Goal: Task Accomplishment & Management: Complete application form

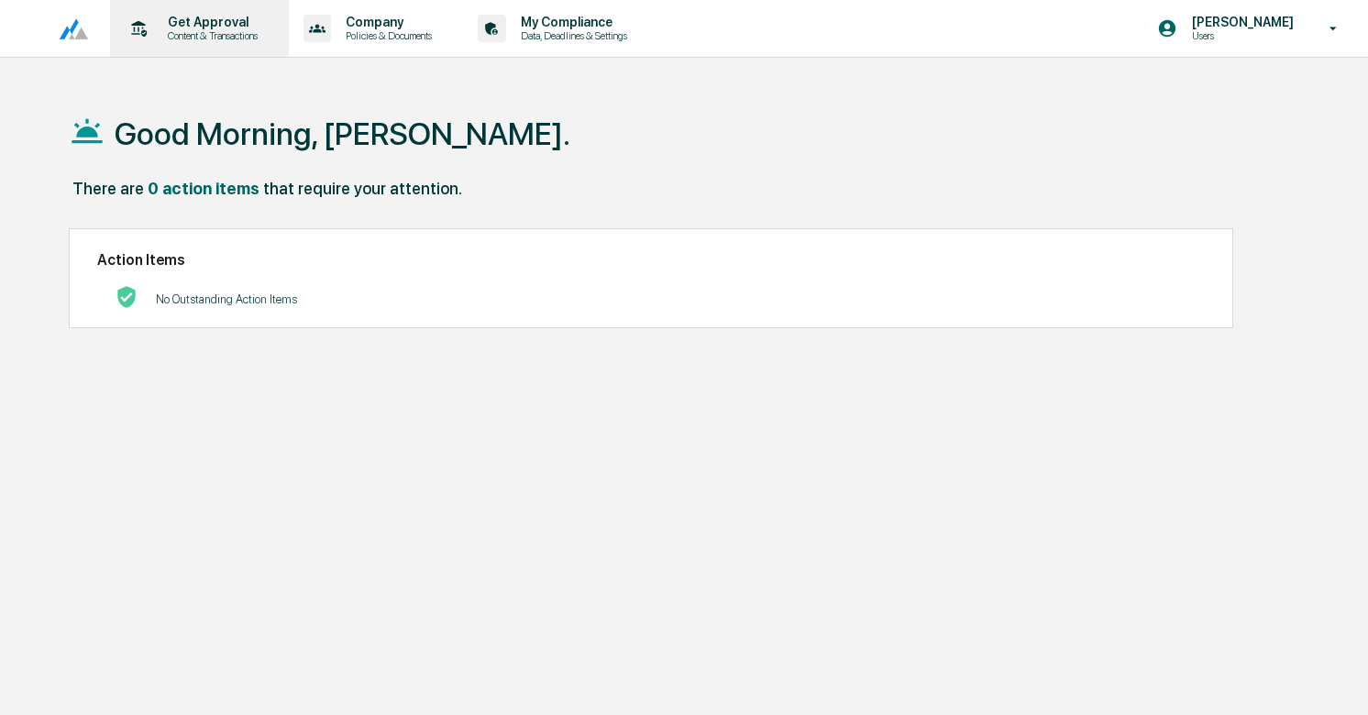
click at [183, 31] on p "Content & Transactions" at bounding box center [210, 35] width 114 height 13
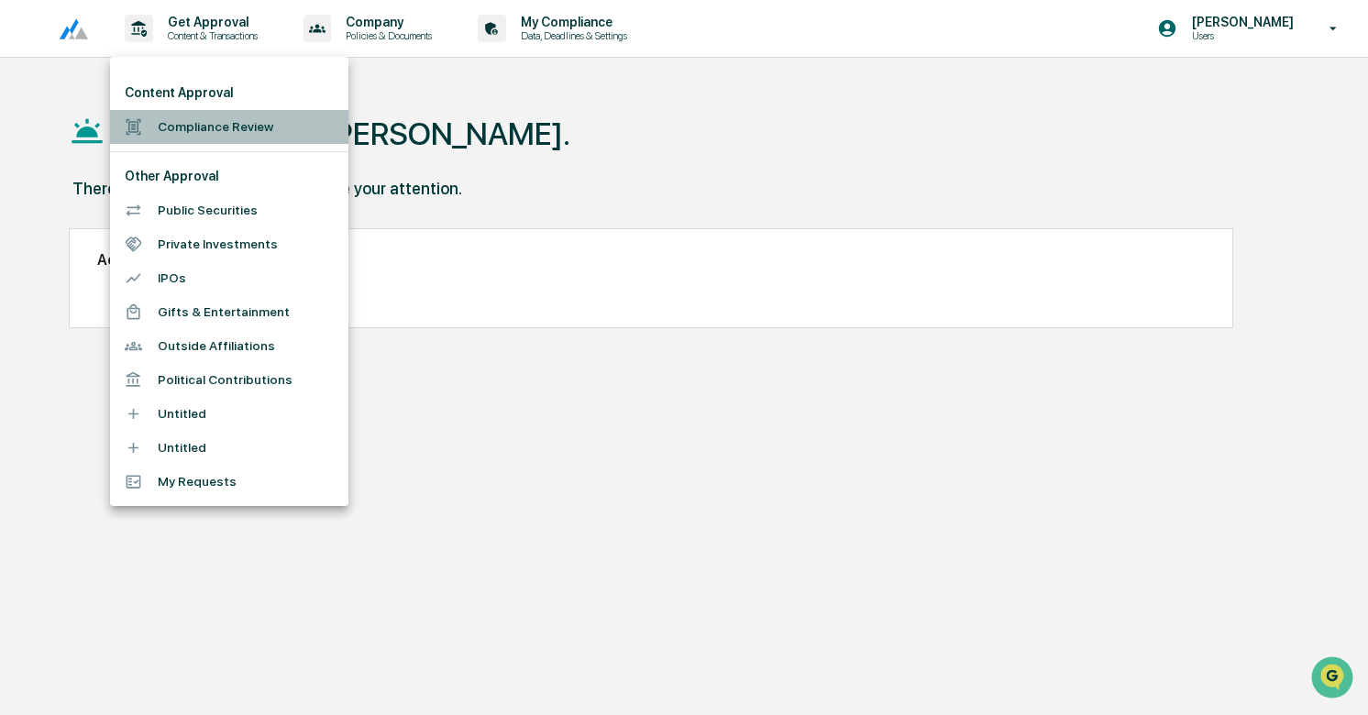
click at [196, 117] on li "Compliance Review" at bounding box center [229, 127] width 238 height 34
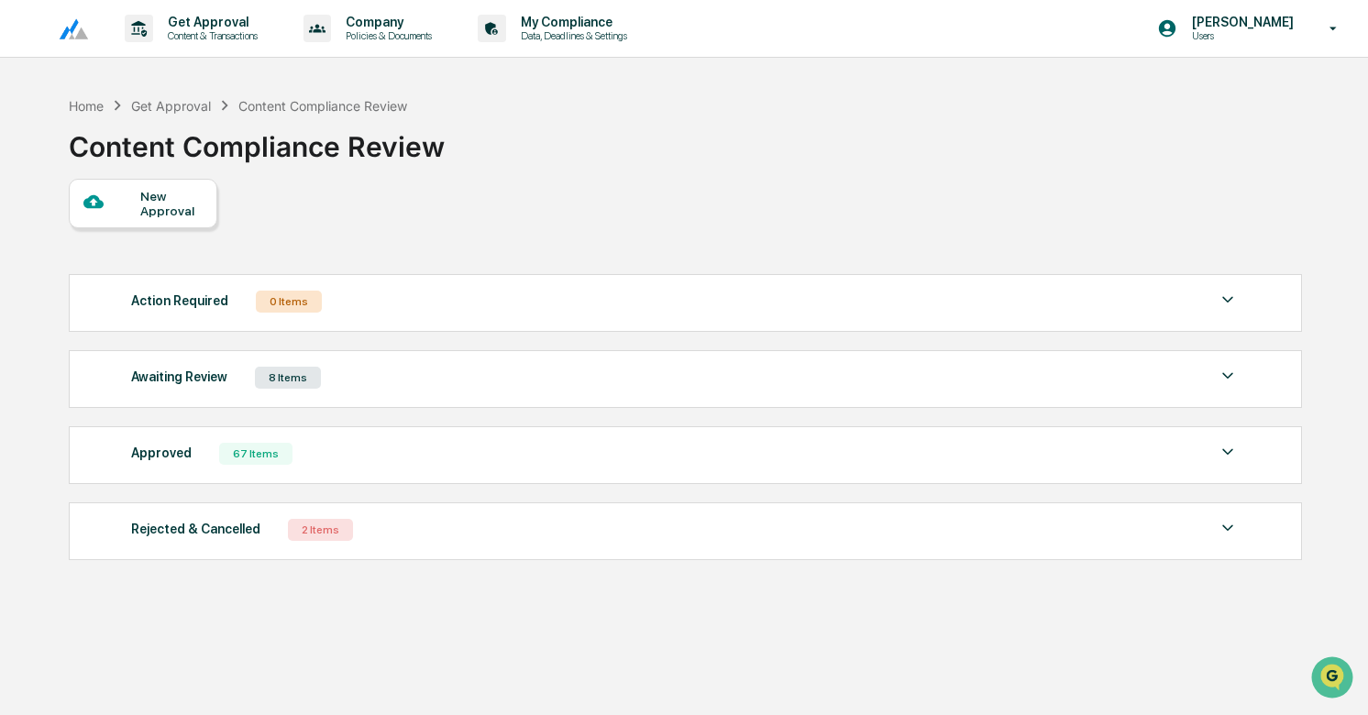
click at [165, 198] on div "New Approval" at bounding box center [170, 203] width 61 height 29
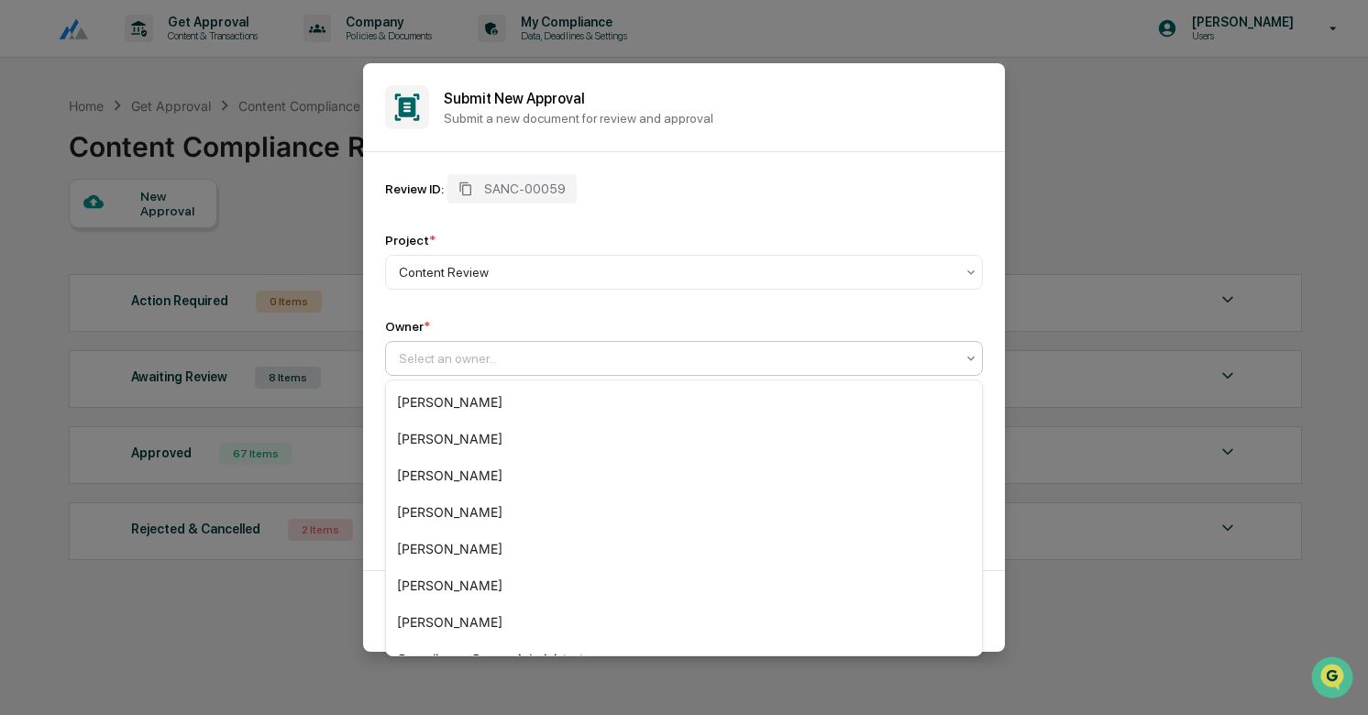
click at [589, 351] on div at bounding box center [676, 358] width 555 height 18
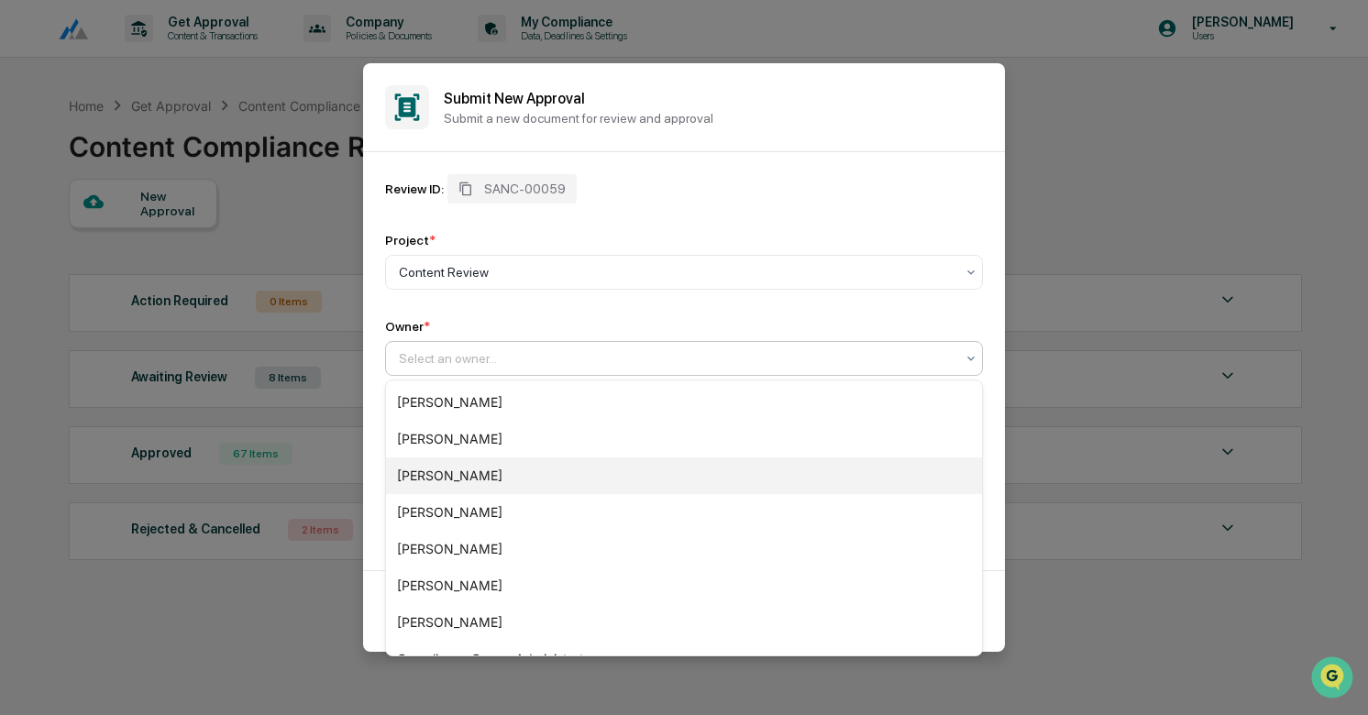
click at [495, 478] on div "[PERSON_NAME]" at bounding box center [684, 475] width 596 height 37
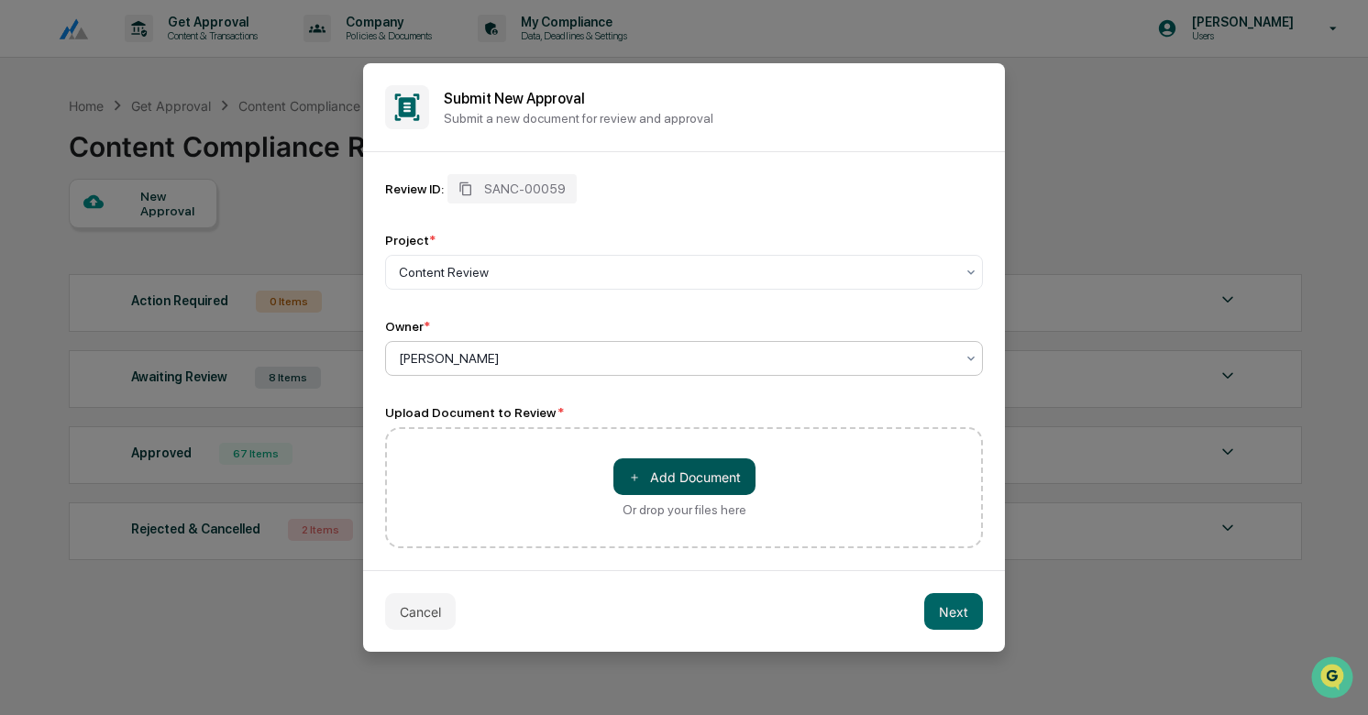
click at [671, 478] on button "＋ Add Document" at bounding box center [684, 476] width 142 height 37
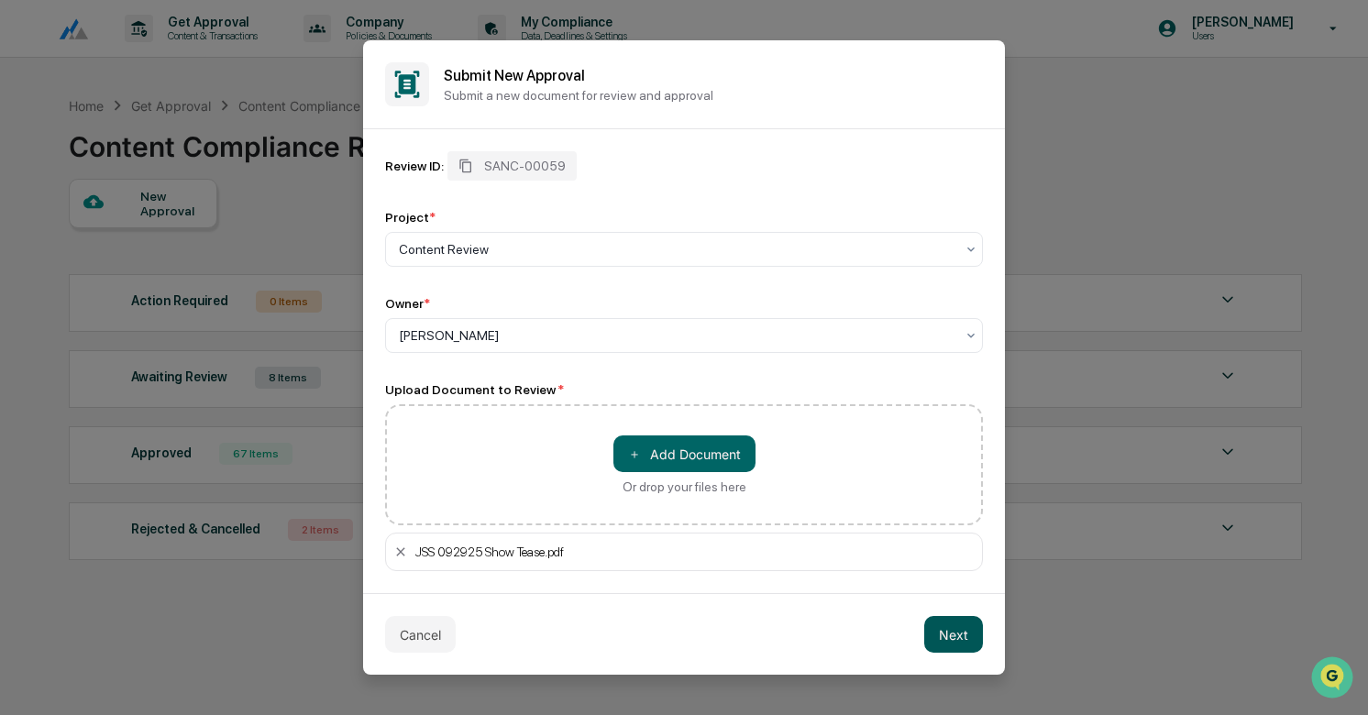
click at [962, 636] on button "Next" at bounding box center [953, 634] width 59 height 37
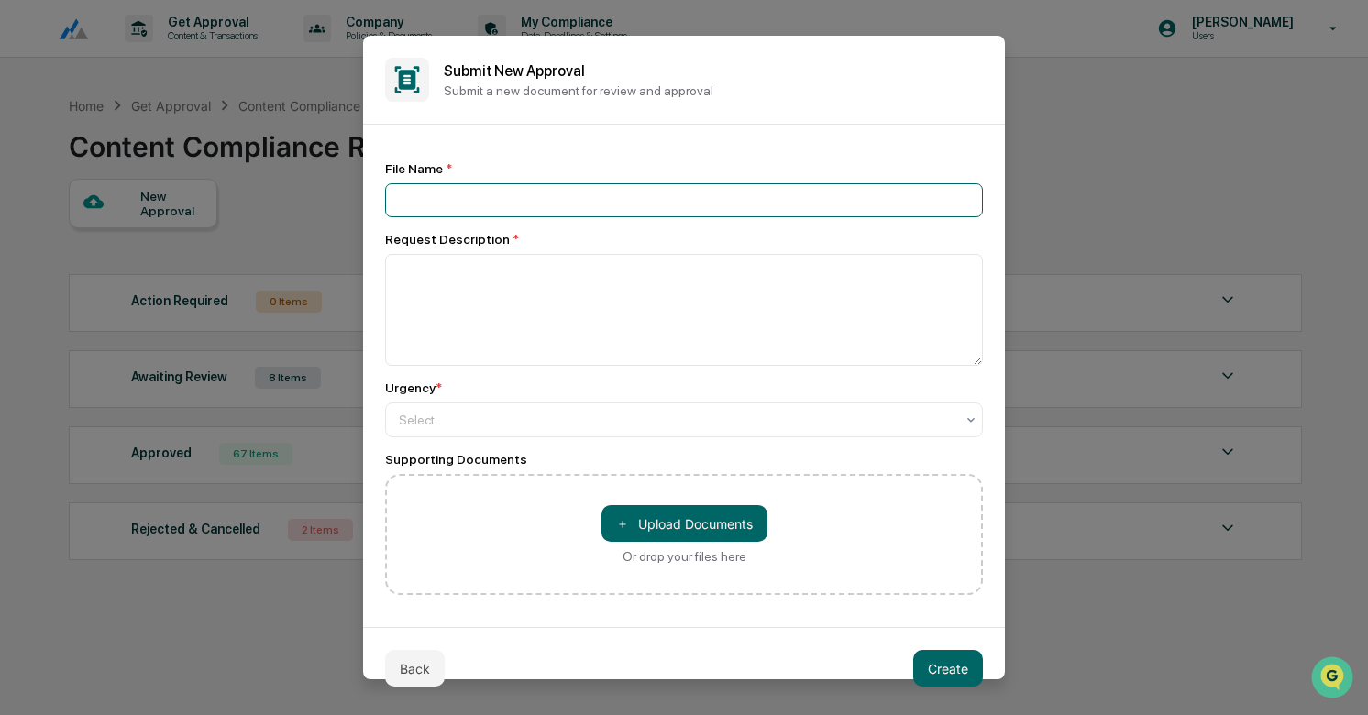
click at [467, 204] on input at bounding box center [684, 200] width 598 height 34
type input "**********"
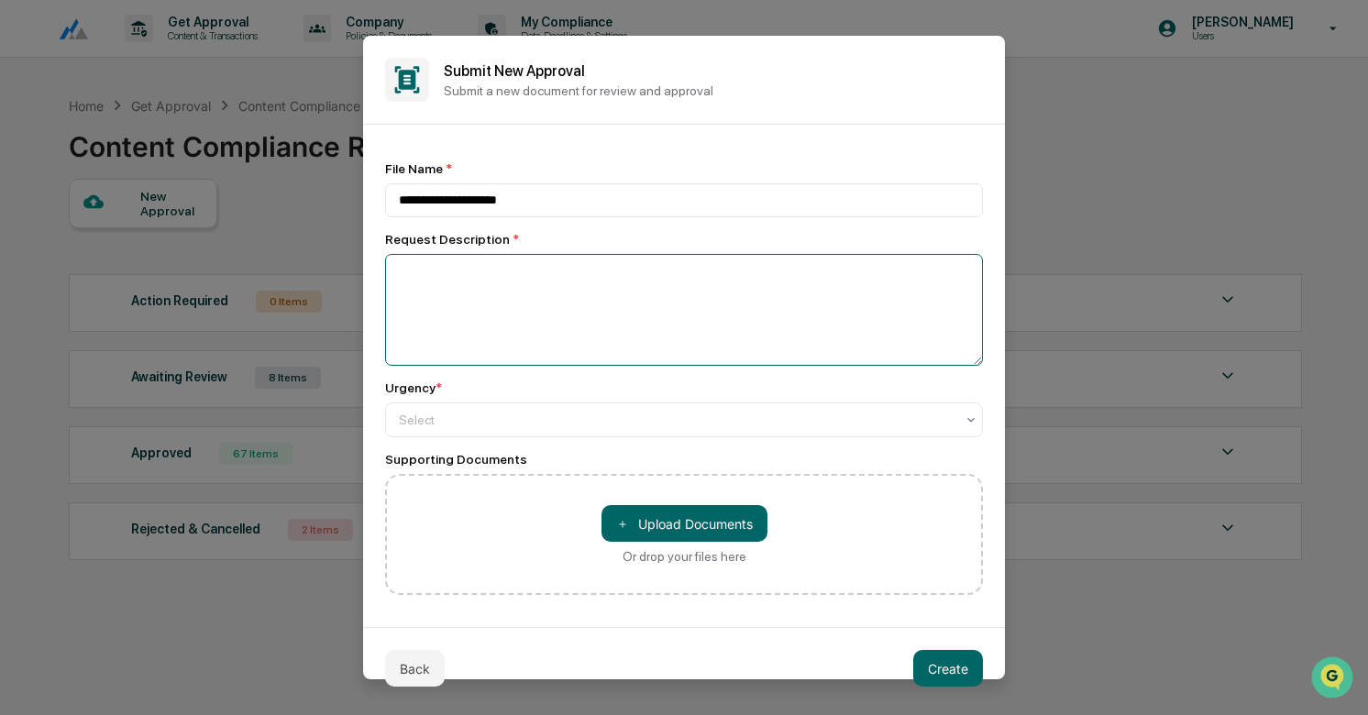
click at [493, 279] on textarea at bounding box center [684, 310] width 598 height 112
type textarea "**********"
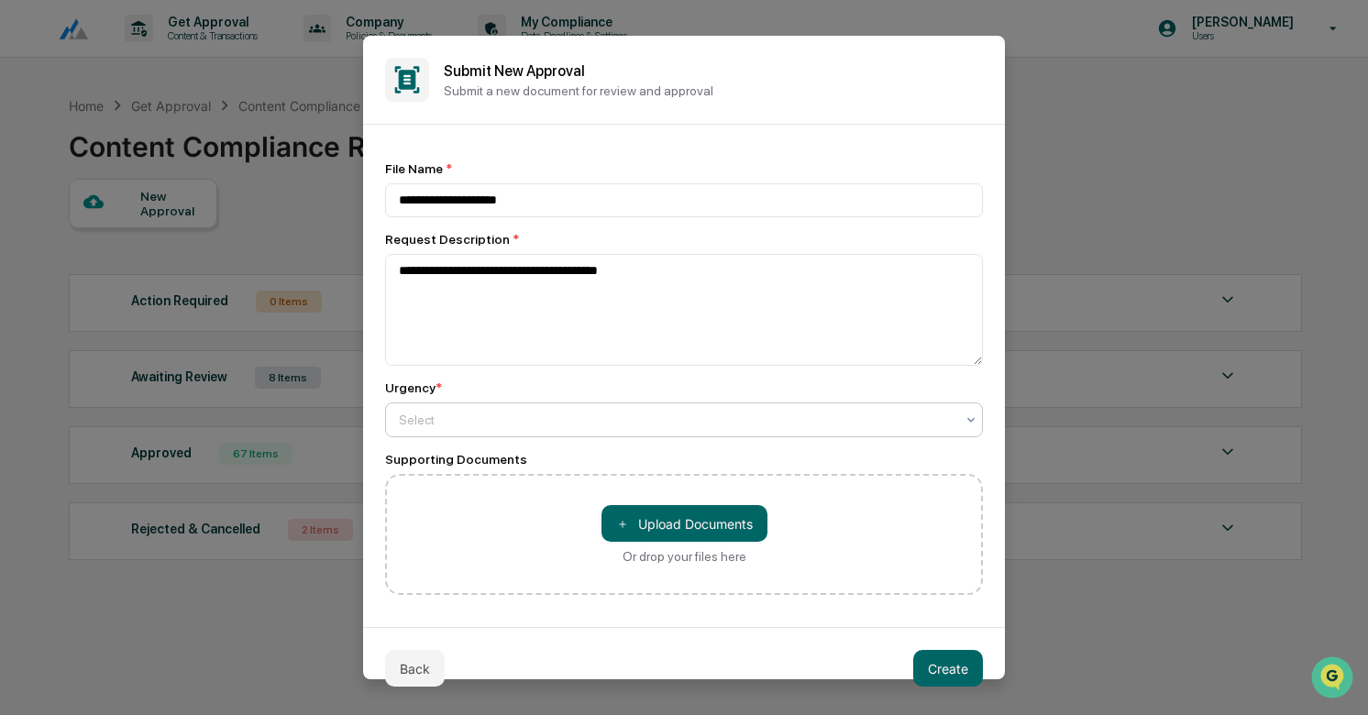
click at [483, 421] on div at bounding box center [676, 420] width 555 height 18
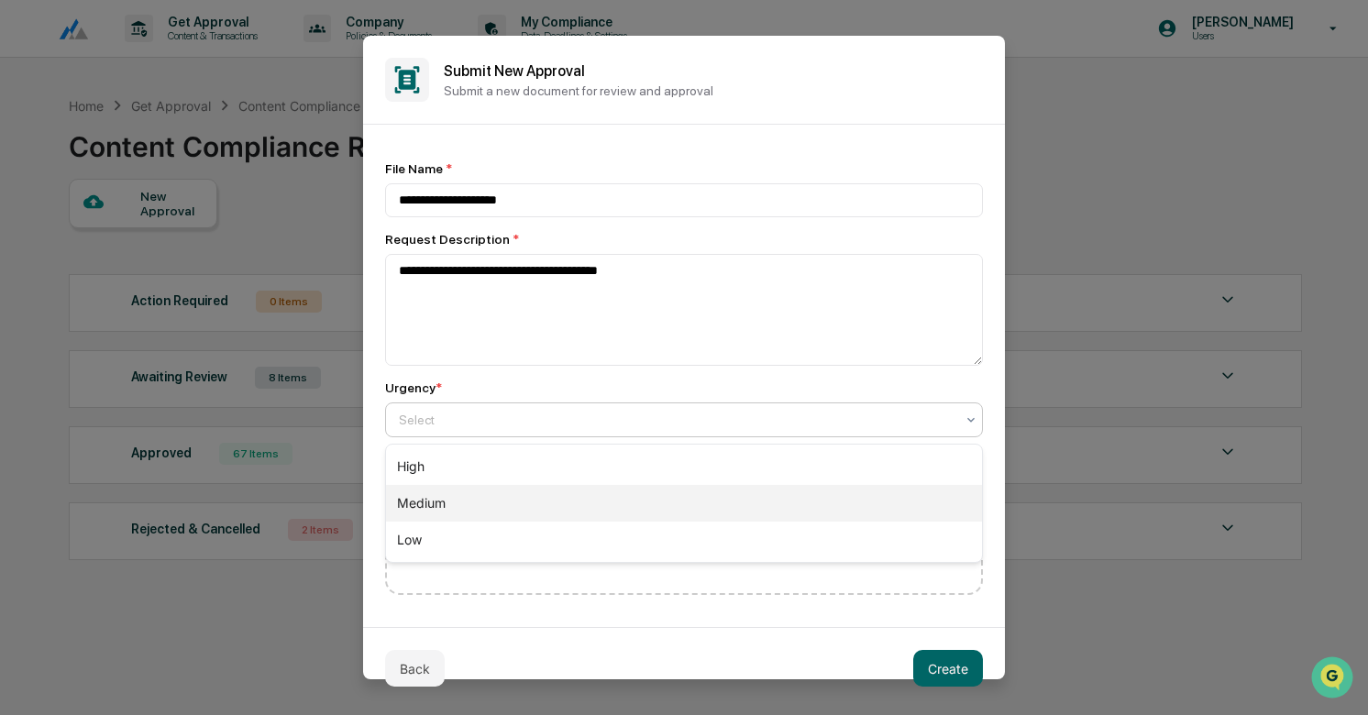
click at [470, 509] on div "Medium" at bounding box center [684, 503] width 596 height 37
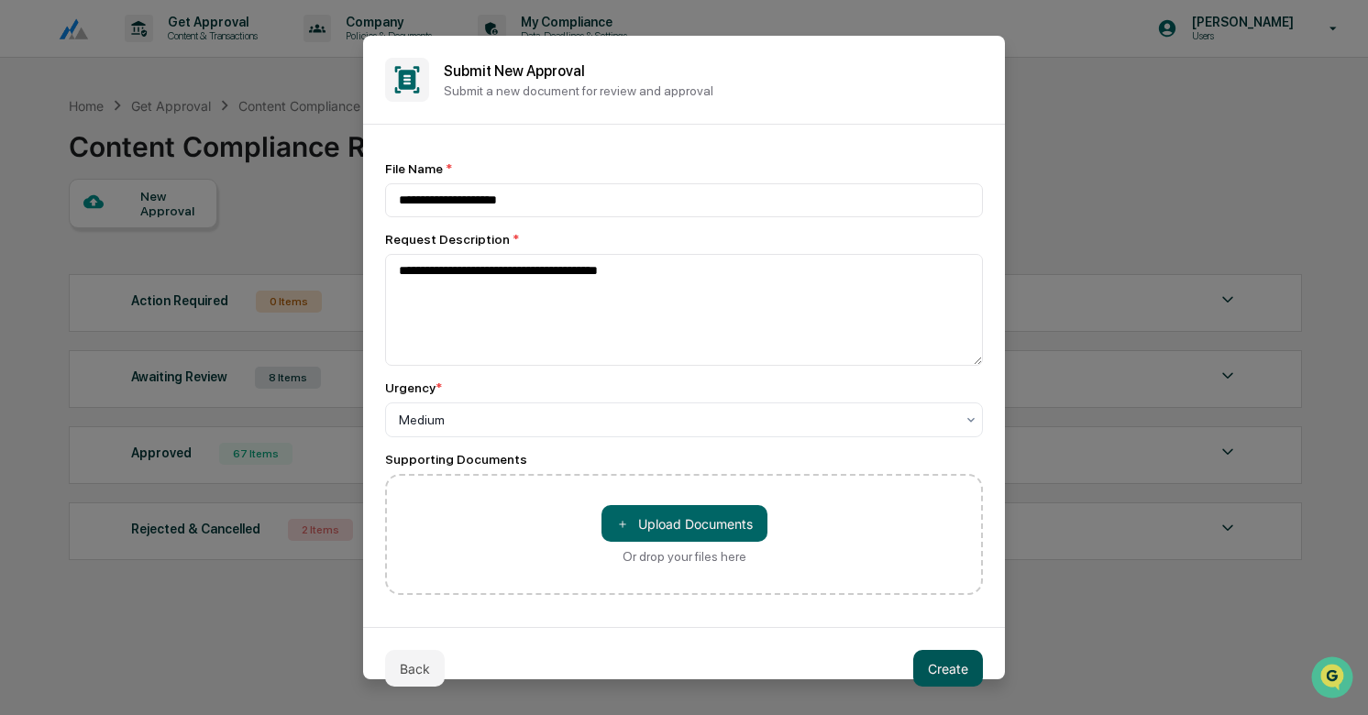
click at [945, 656] on button "Create" at bounding box center [948, 668] width 70 height 37
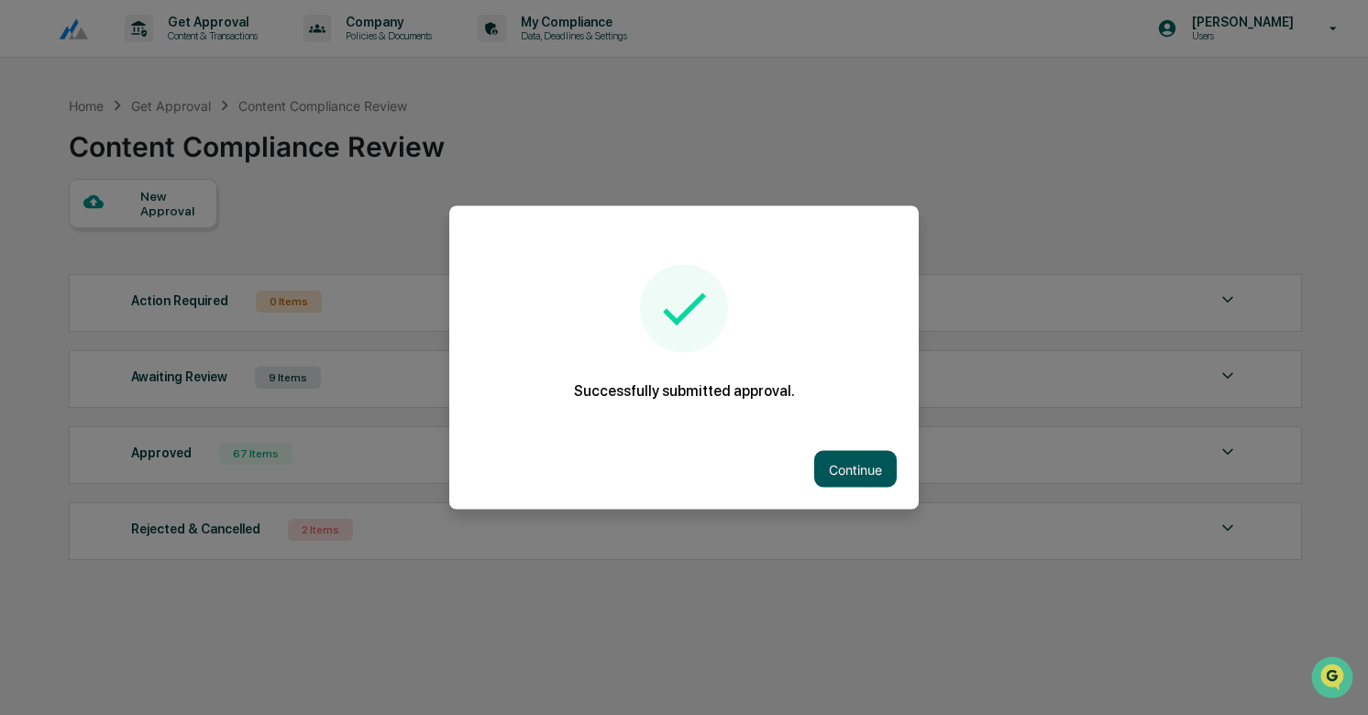
click at [866, 469] on button "Continue" at bounding box center [855, 469] width 82 height 37
